Goal: Register for event/course

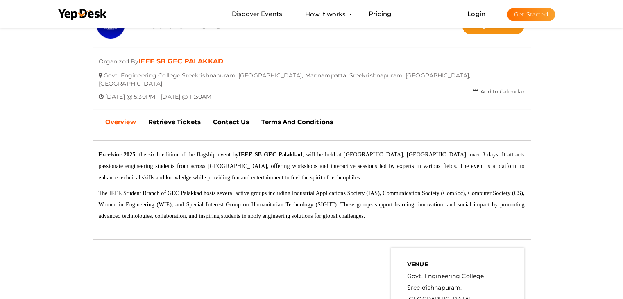
scroll to position [164, 0]
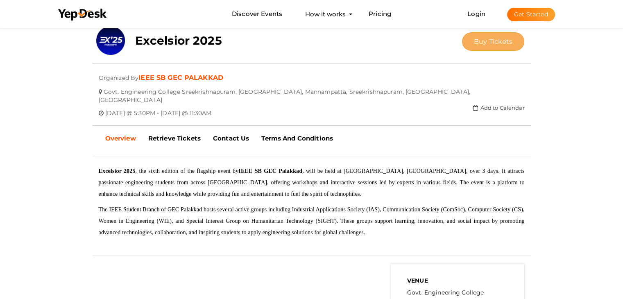
click at [508, 36] on button "Buy Tickets" at bounding box center [493, 41] width 63 height 18
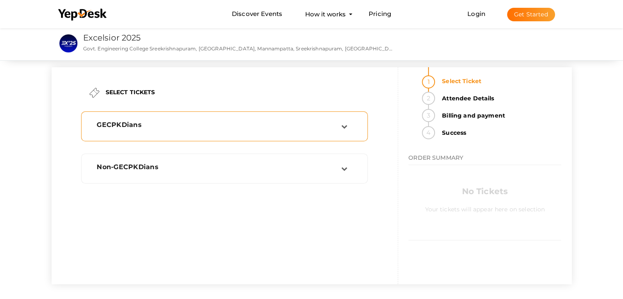
click at [277, 139] on div "GECPKDians" at bounding box center [224, 126] width 287 height 30
click at [296, 128] on div "GECPKDians" at bounding box center [216, 126] width 251 height 11
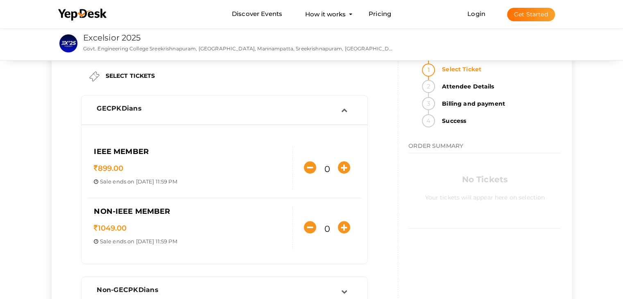
scroll to position [33, 0]
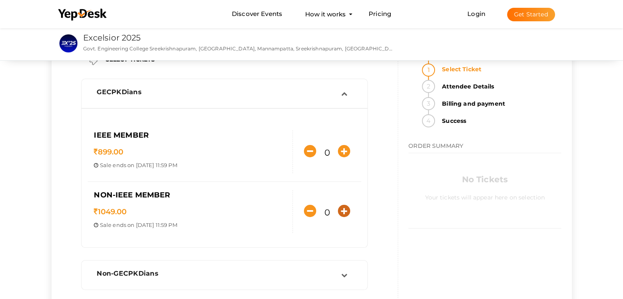
click at [344, 213] on icon "button" at bounding box center [344, 211] width 12 height 12
type input "1"
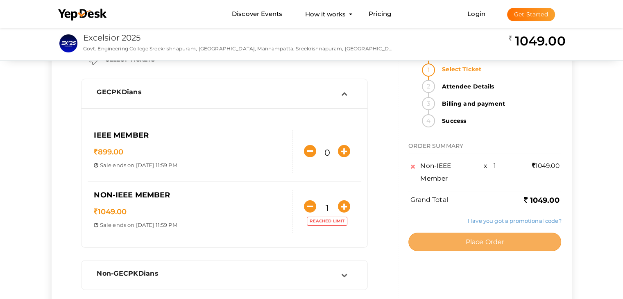
click at [430, 241] on button "Place Order" at bounding box center [484, 242] width 153 height 18
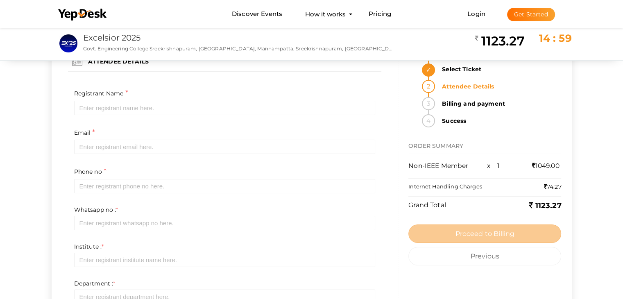
scroll to position [0, 0]
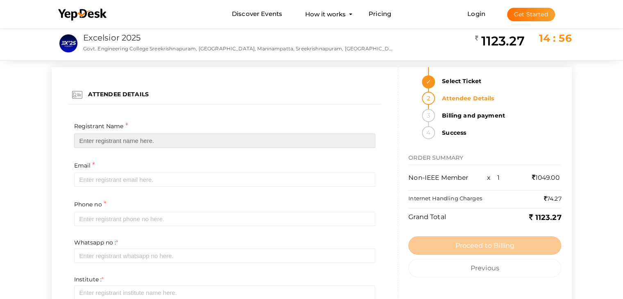
click at [305, 136] on input "text" at bounding box center [224, 141] width 301 height 14
type input "[PERSON_NAME]"
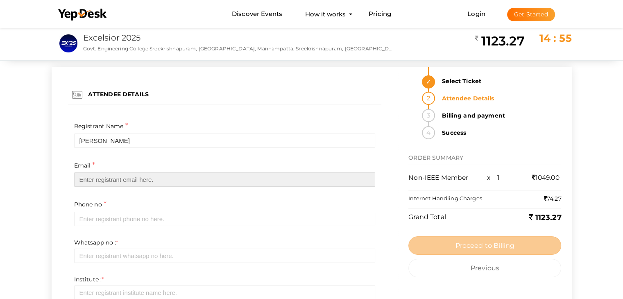
type input "[EMAIL_ADDRESS][DOMAIN_NAME]"
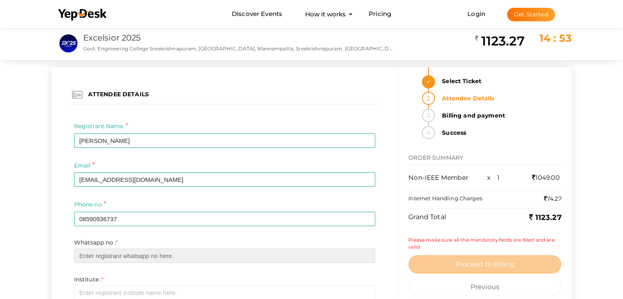
click at [170, 258] on input "text" at bounding box center [224, 256] width 301 height 14
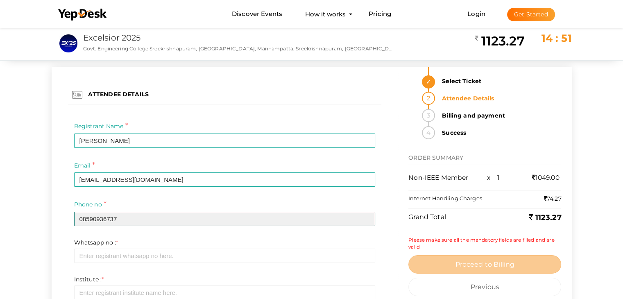
click at [85, 220] on input "08590936737" at bounding box center [224, 219] width 301 height 14
type input "8590936737"
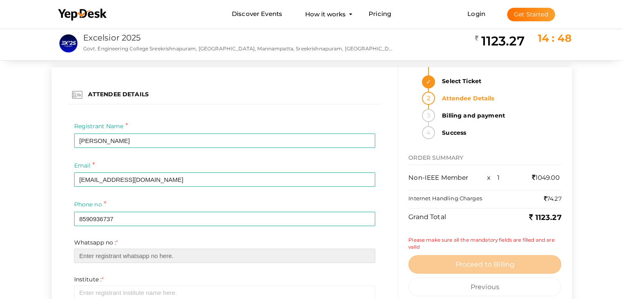
click at [90, 253] on input "text" at bounding box center [224, 256] width 301 height 14
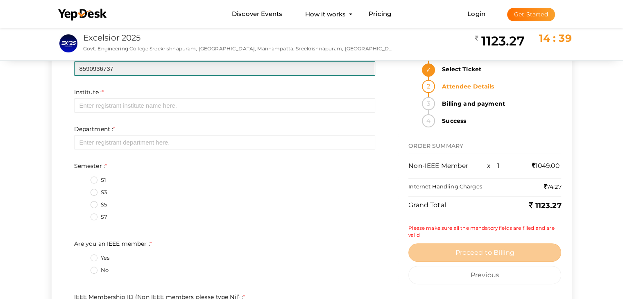
scroll to position [186, 0]
type input "8590936737"
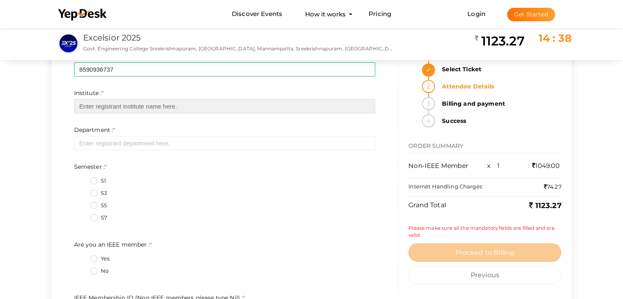
click at [258, 100] on input "text" at bounding box center [224, 106] width 301 height 14
type input "g"
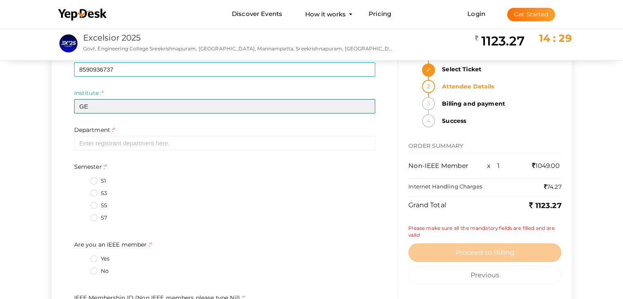
type input "G"
type input "Government Engineering college,Sreekrishnapuram"
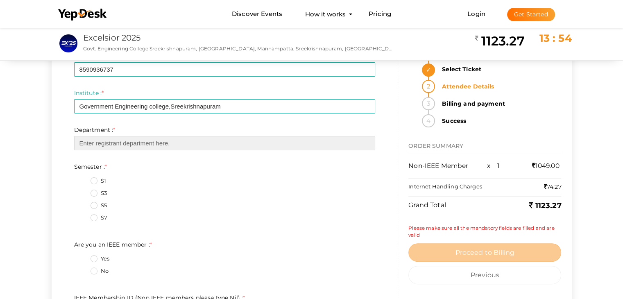
click at [216, 145] on input "text" at bounding box center [224, 143] width 301 height 14
type input "i"
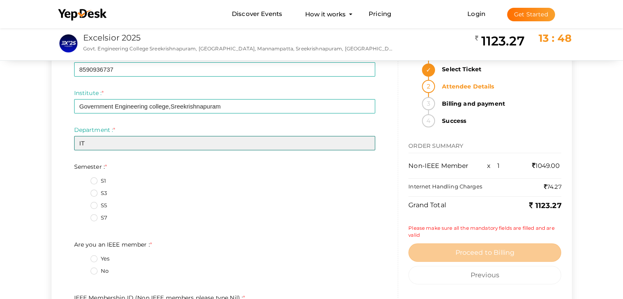
type input "IT"
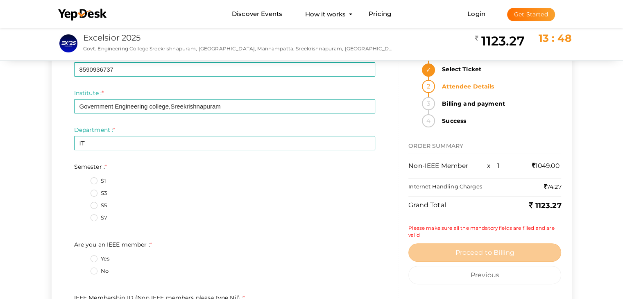
click at [95, 179] on label "S1" at bounding box center [99, 181] width 16 height 8
click at [82, 179] on input "S1" at bounding box center [82, 179] width 0 height 0
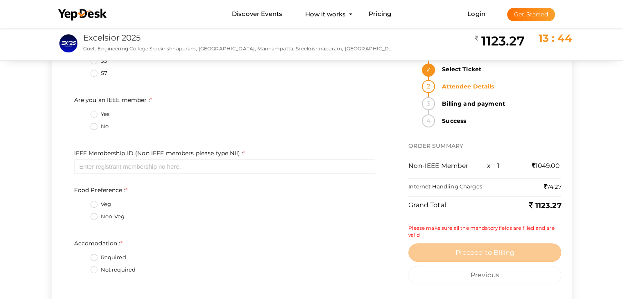
scroll to position [332, 0]
click at [95, 126] on label "No" at bounding box center [100, 126] width 18 height 8
click at [82, 123] on member\+1\+ "No" at bounding box center [82, 123] width 0 height 0
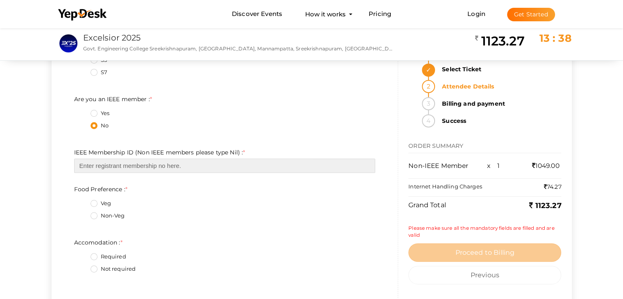
click at [255, 166] on input "text" at bounding box center [224, 165] width 301 height 14
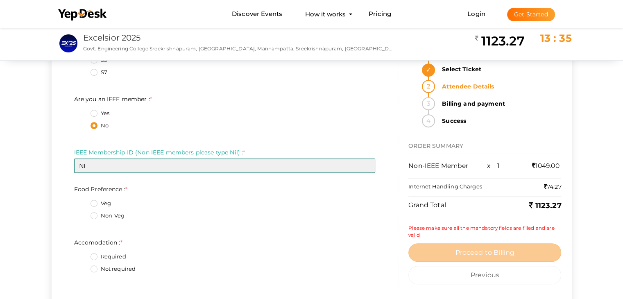
type input "N"
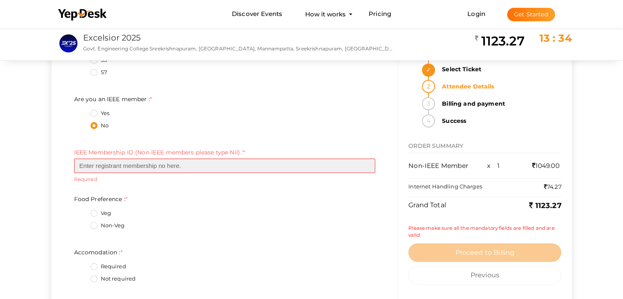
type input "n"
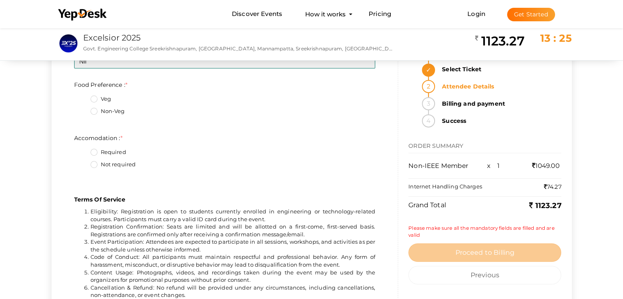
scroll to position [437, 0]
type input "Nil"
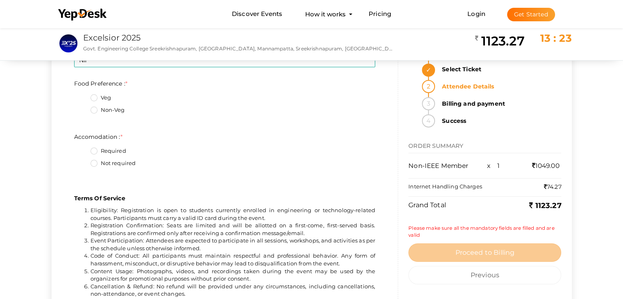
click at [105, 110] on label "Non-Veg" at bounding box center [108, 110] width 34 height 8
click at [82, 108] on Preference\+1\+ "Non-Veg" at bounding box center [82, 108] width 0 height 0
click at [97, 162] on label "Not required" at bounding box center [113, 163] width 45 height 8
click at [82, 161] on input "Not required" at bounding box center [82, 161] width 0 height 0
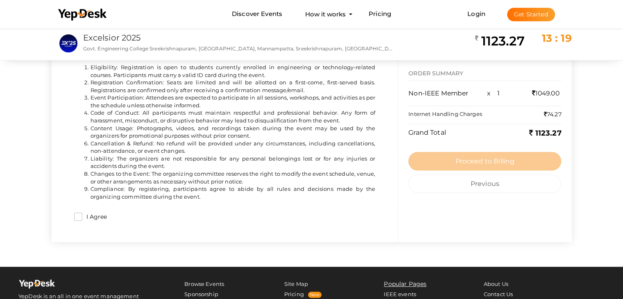
scroll to position [595, 0]
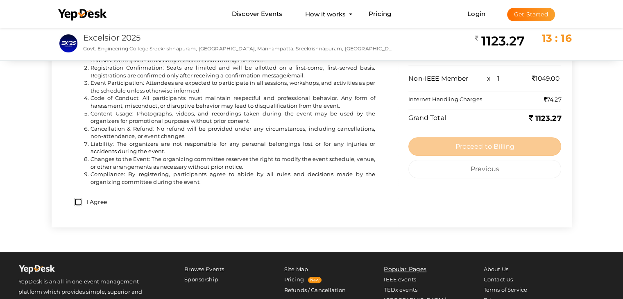
click at [79, 202] on input "I Agree" at bounding box center [78, 202] width 8 height 8
checkbox input "true"
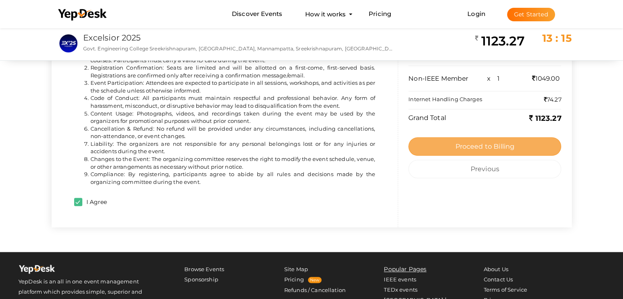
click at [450, 145] on button "Proceed to Billing" at bounding box center [484, 146] width 153 height 18
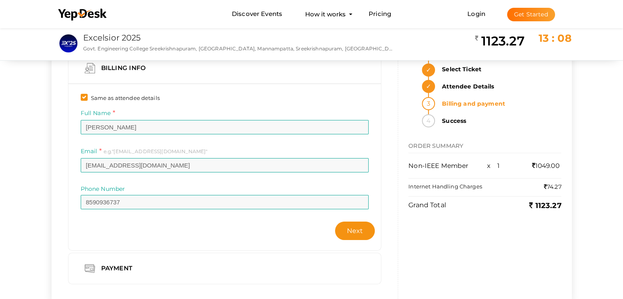
scroll to position [26, 0]
click at [364, 233] on button "Next" at bounding box center [355, 230] width 40 height 18
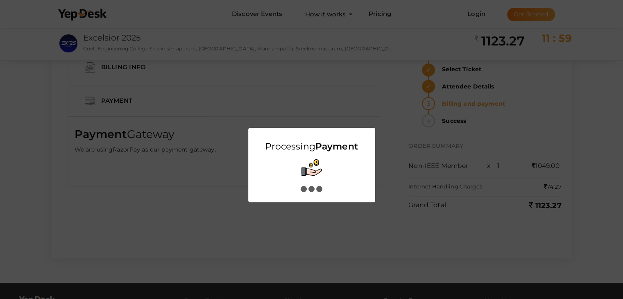
scroll to position [0, 0]
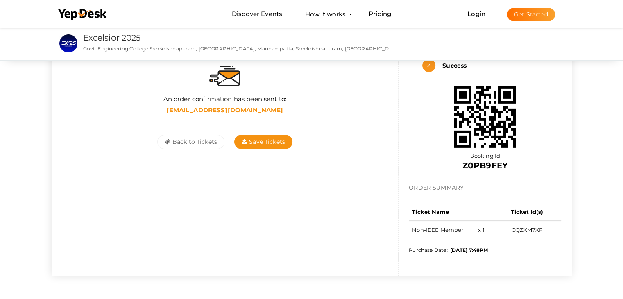
scroll to position [67, 0]
click at [273, 143] on span "Save Tickets" at bounding box center [263, 141] width 43 height 7
